Goal: Task Accomplishment & Management: Use online tool/utility

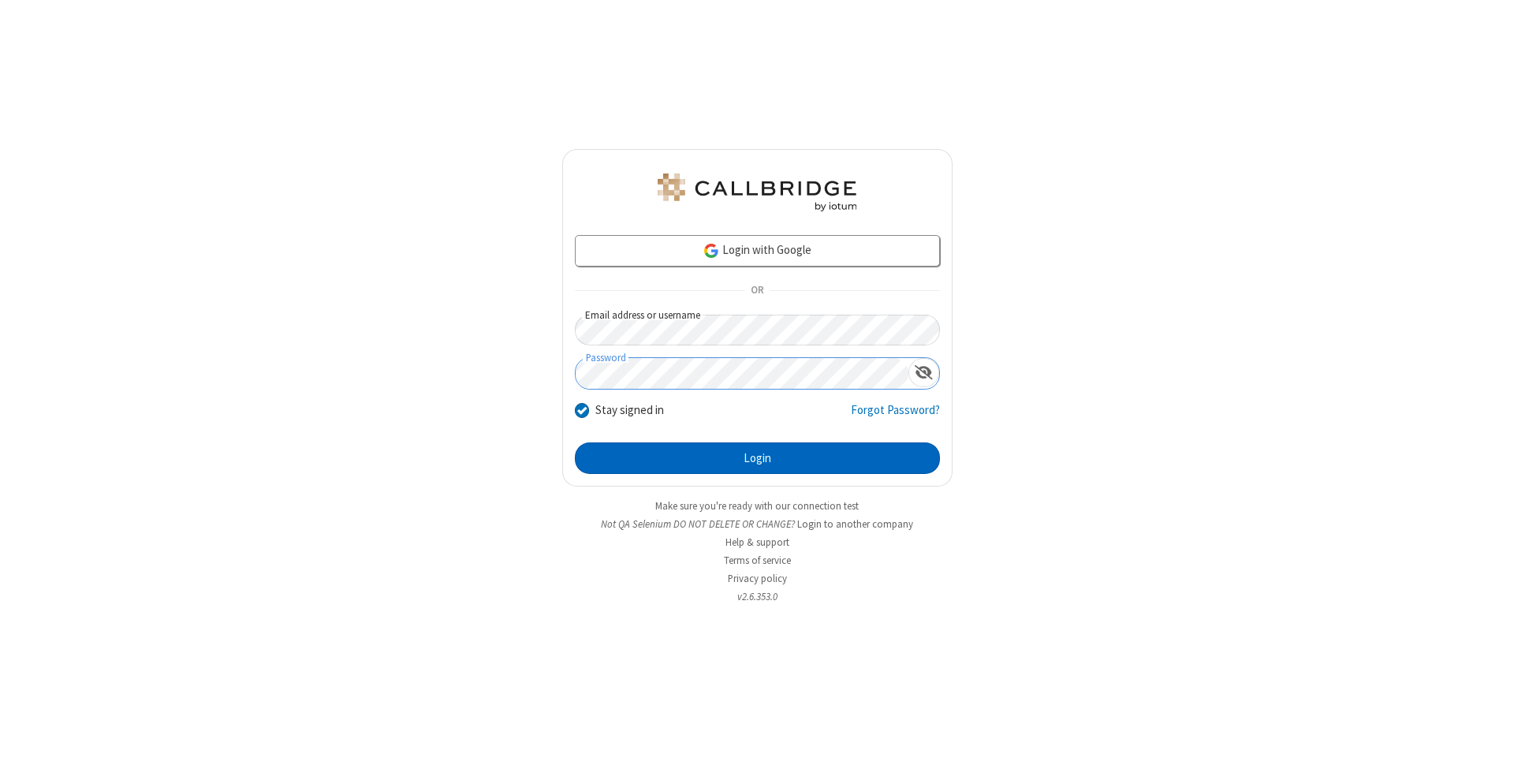
click at [757, 458] on button "Login" at bounding box center [757, 458] width 365 height 32
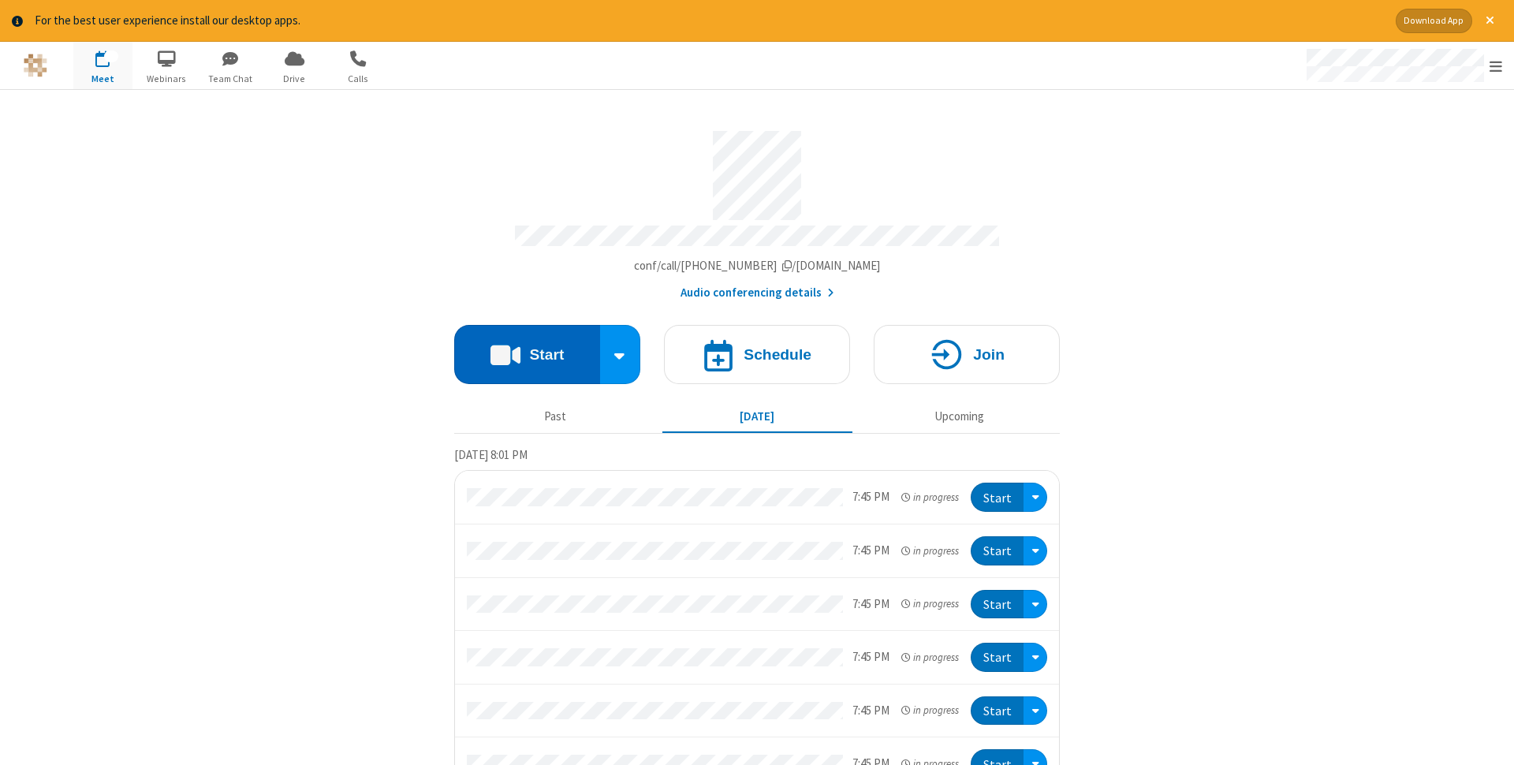
click at [527, 349] on button "Start" at bounding box center [527, 354] width 146 height 59
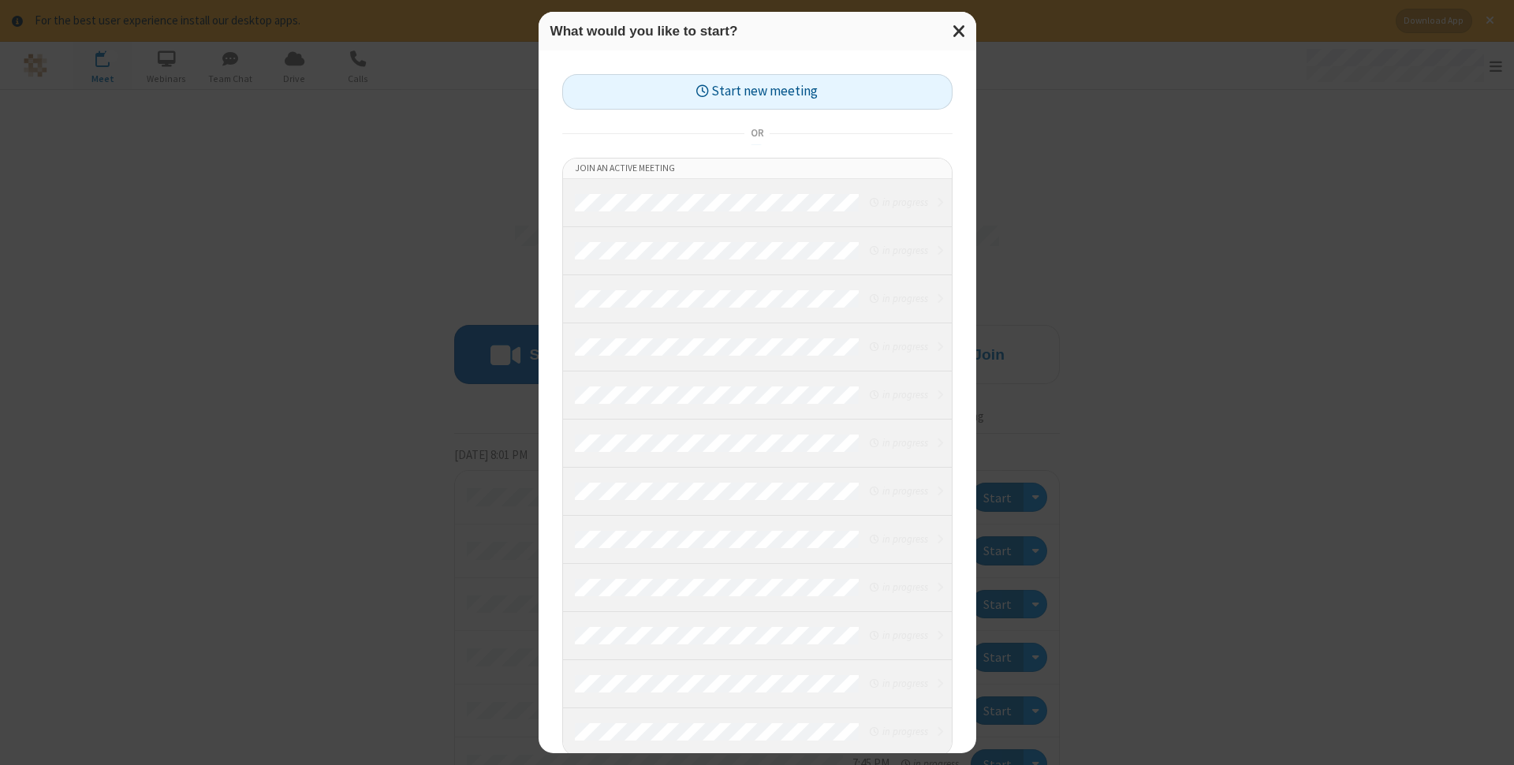
click at [757, 91] on button "Start new meeting" at bounding box center [757, 91] width 390 height 35
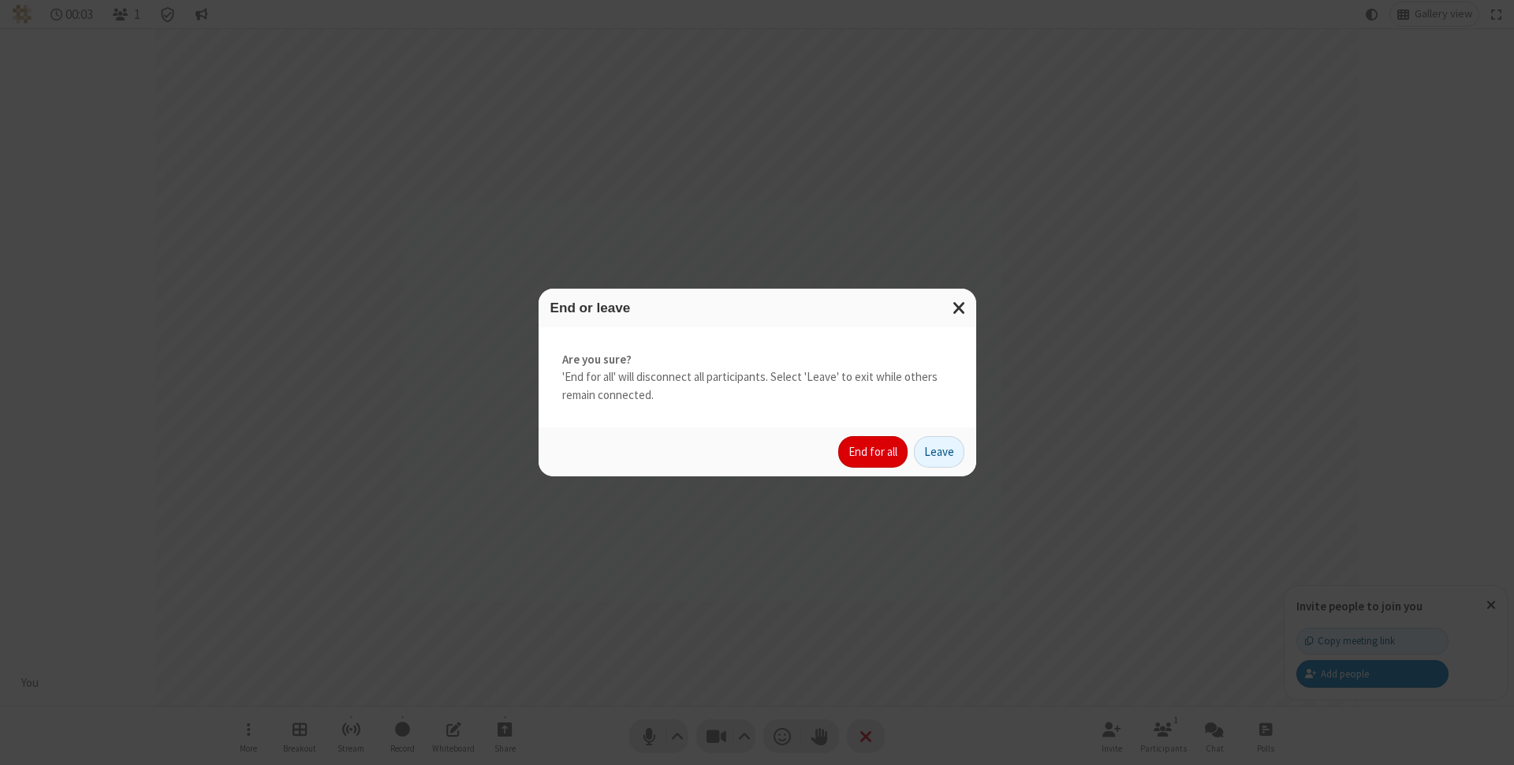
click at [874, 452] on button "End for all" at bounding box center [872, 452] width 69 height 32
